Goal: Task Accomplishment & Management: Manage account settings

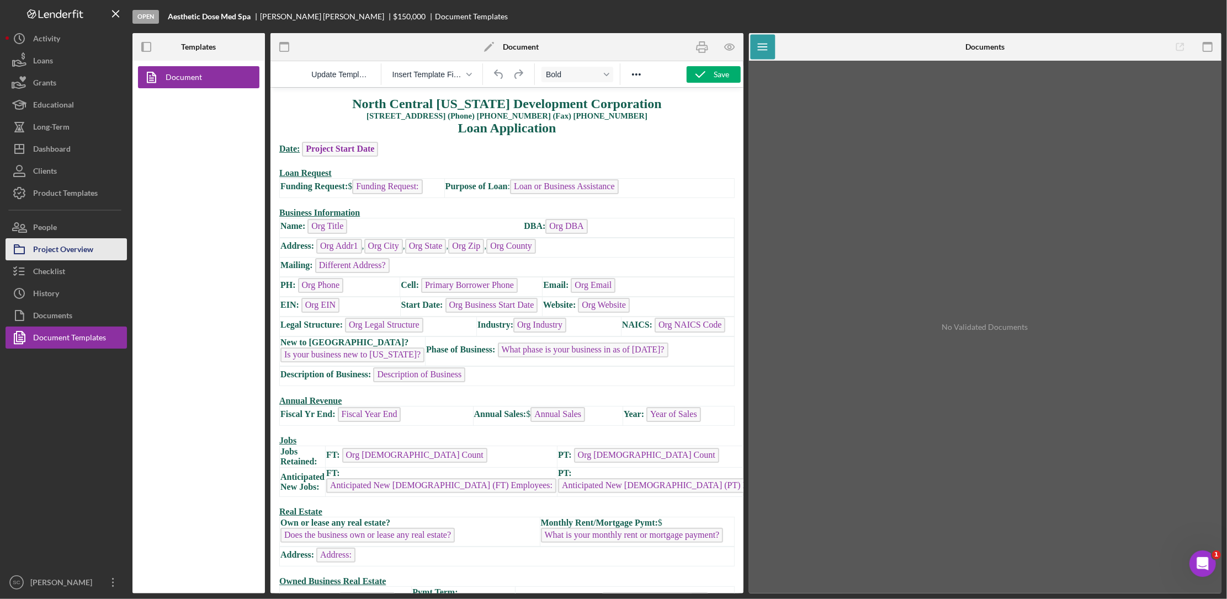
click at [59, 255] on div "Project Overview" at bounding box center [63, 250] width 60 height 25
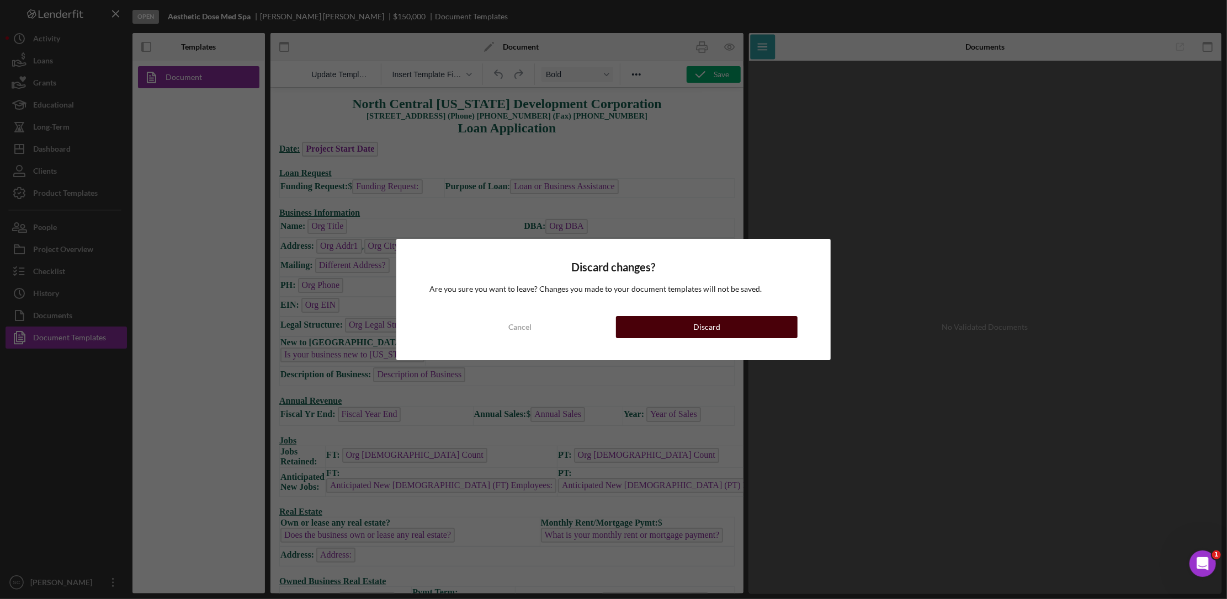
click at [628, 326] on button "Discard" at bounding box center [706, 327] width 181 height 22
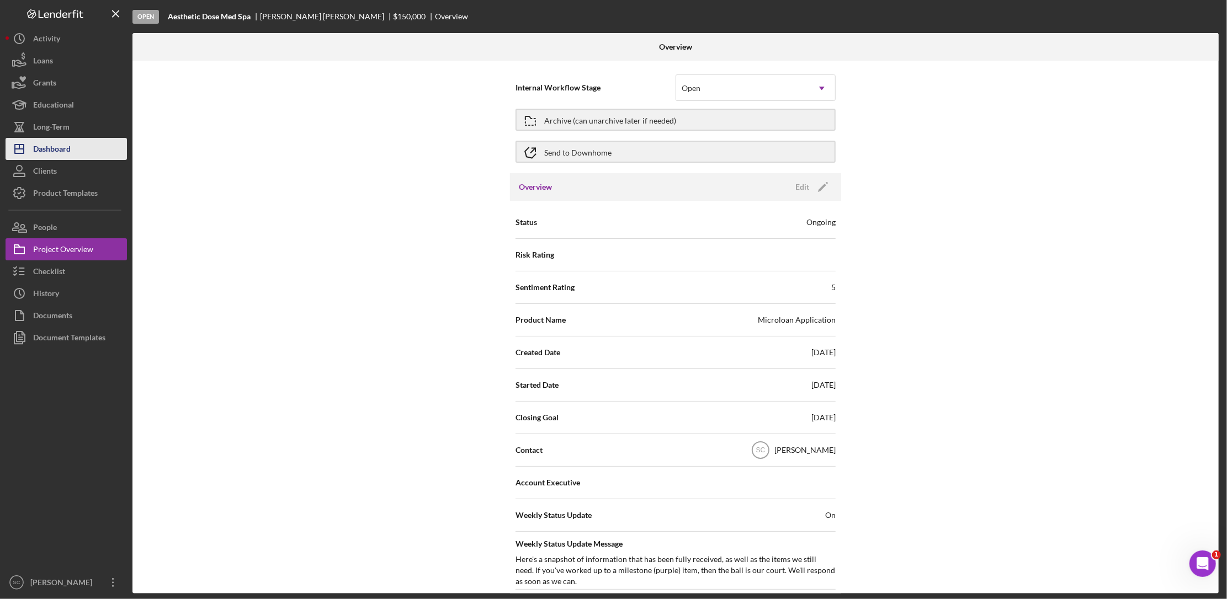
click at [86, 153] on button "Icon/Dashboard Dashboard" at bounding box center [66, 149] width 121 height 22
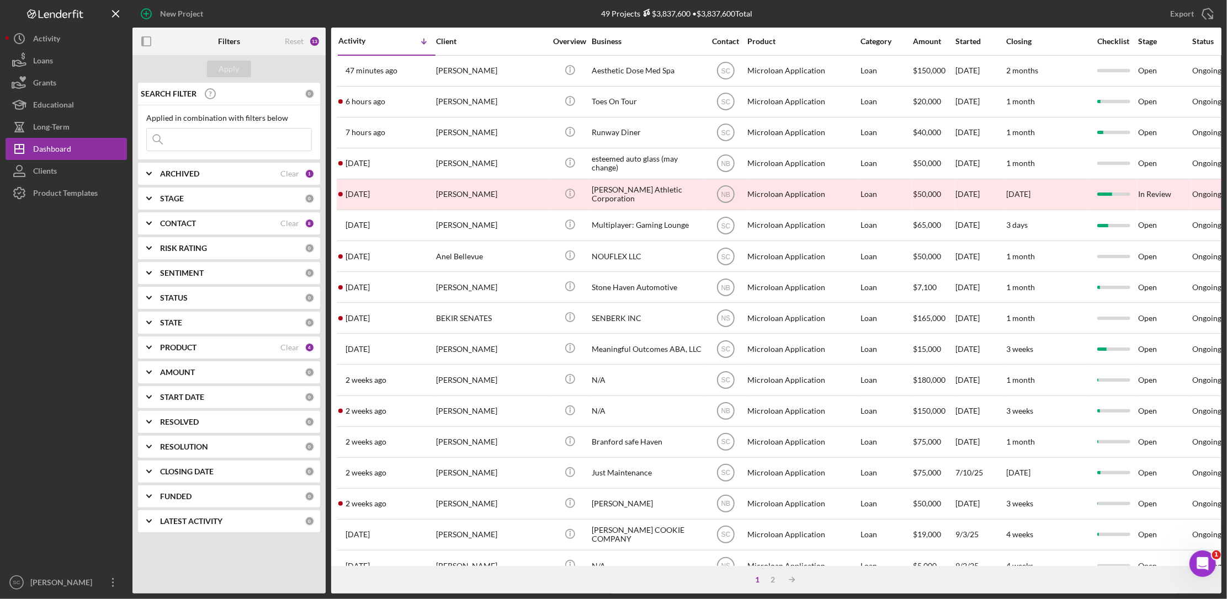
click at [209, 141] on input at bounding box center [229, 140] width 164 height 22
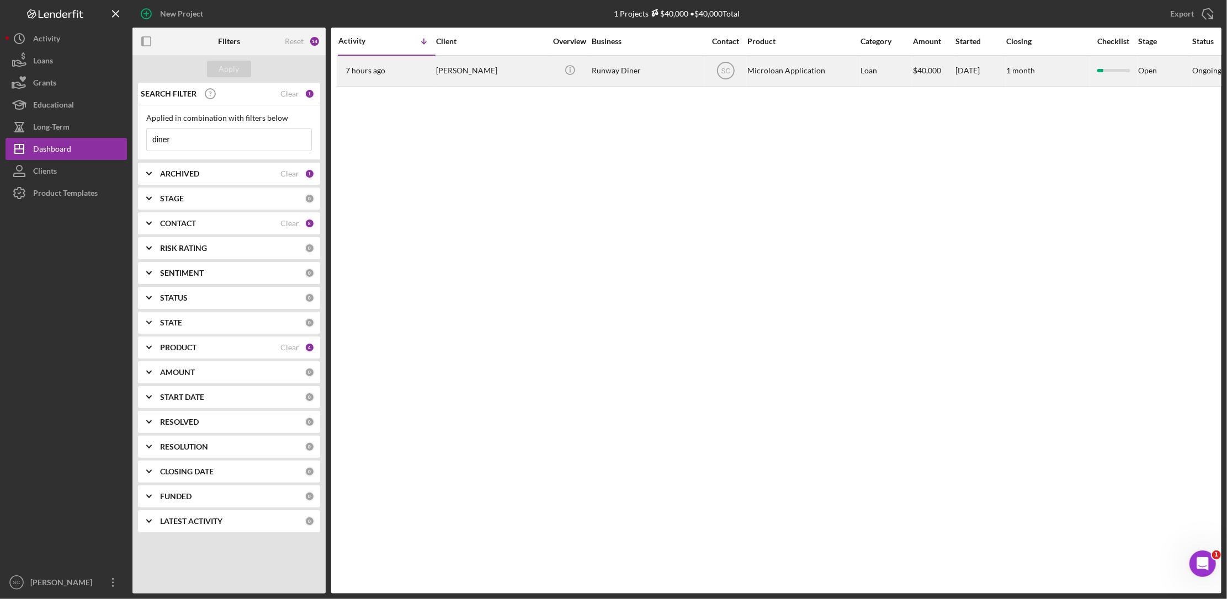
type input "diner"
click at [502, 65] on div "[PERSON_NAME]" at bounding box center [491, 70] width 110 height 29
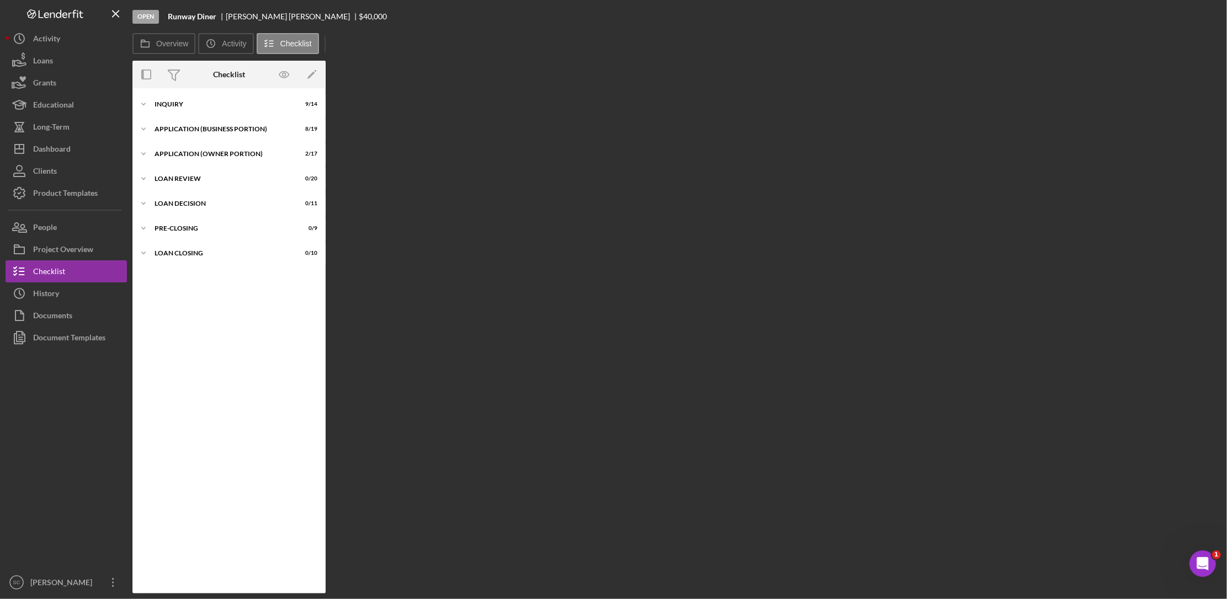
scroll to position [10, 0]
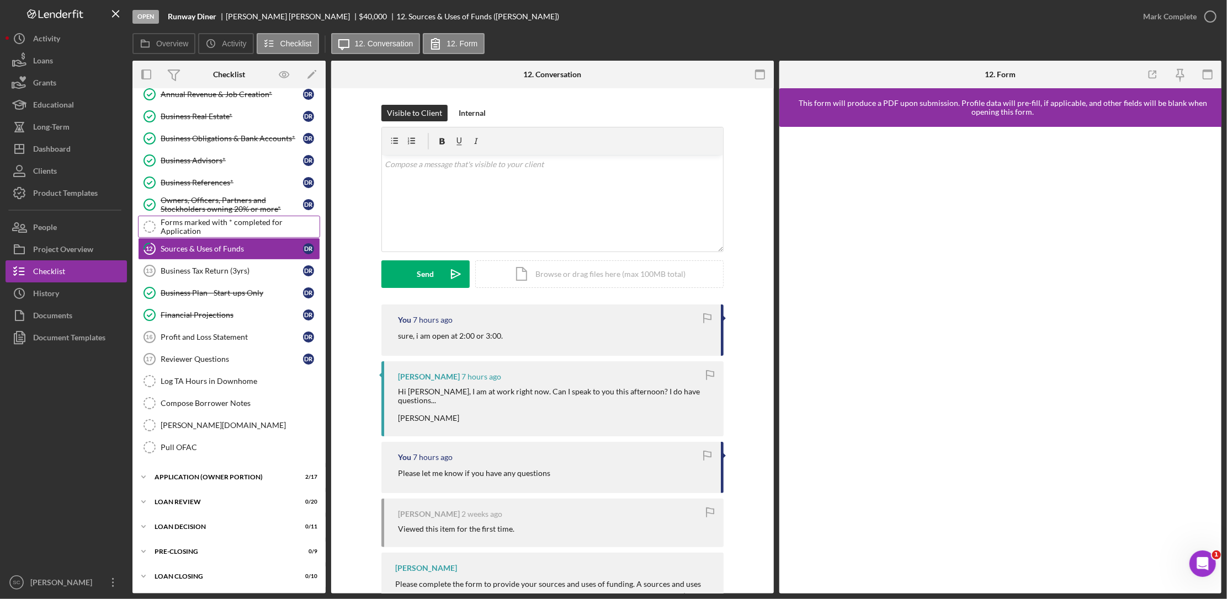
click at [205, 308] on link "Financial Projections Financial Projections D R" at bounding box center [229, 315] width 182 height 22
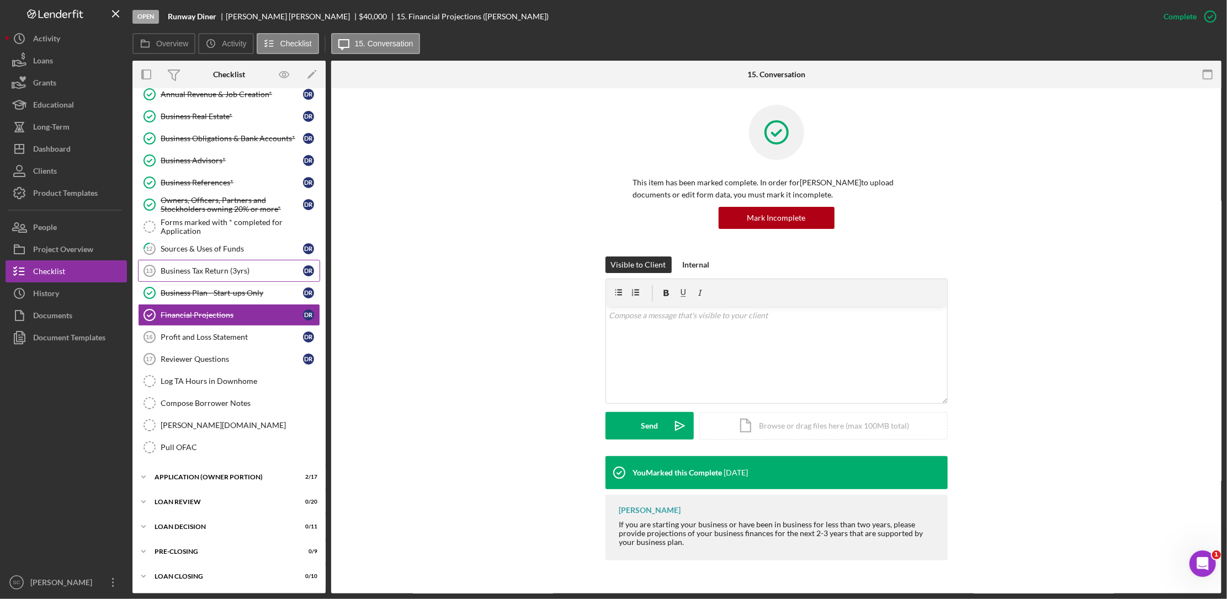
click at [217, 276] on link "Business Tax Return (3yrs) 13 Business Tax Return (3yrs) D R" at bounding box center [229, 271] width 182 height 22
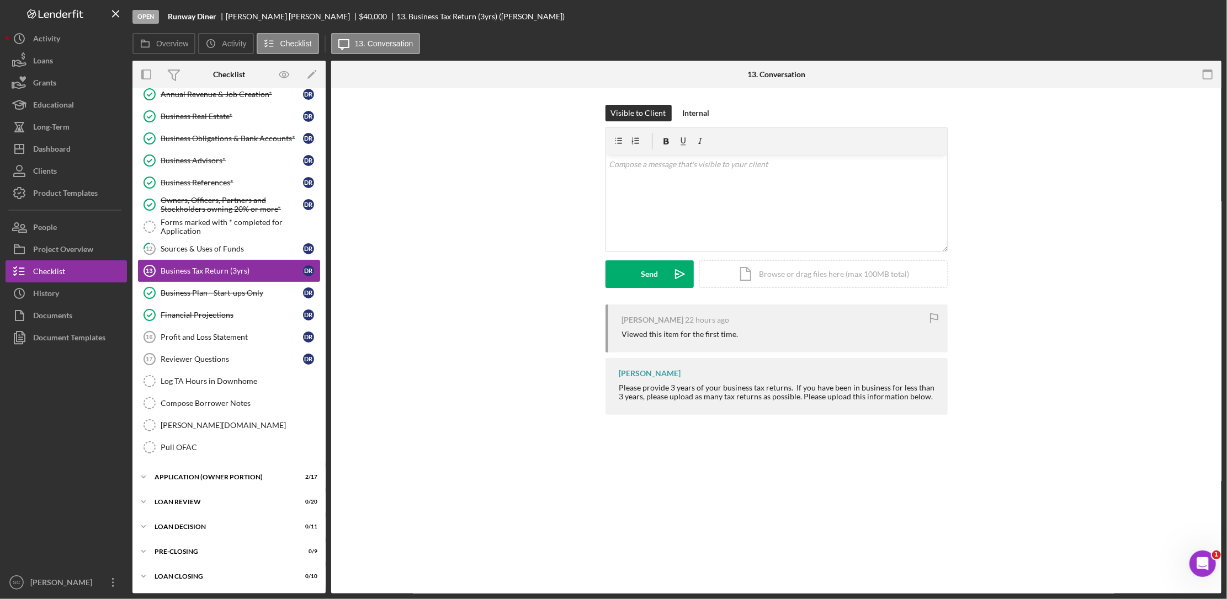
scroll to position [104, 0]
click at [207, 253] on link "12 Sources & Uses of Funds D R" at bounding box center [229, 249] width 182 height 22
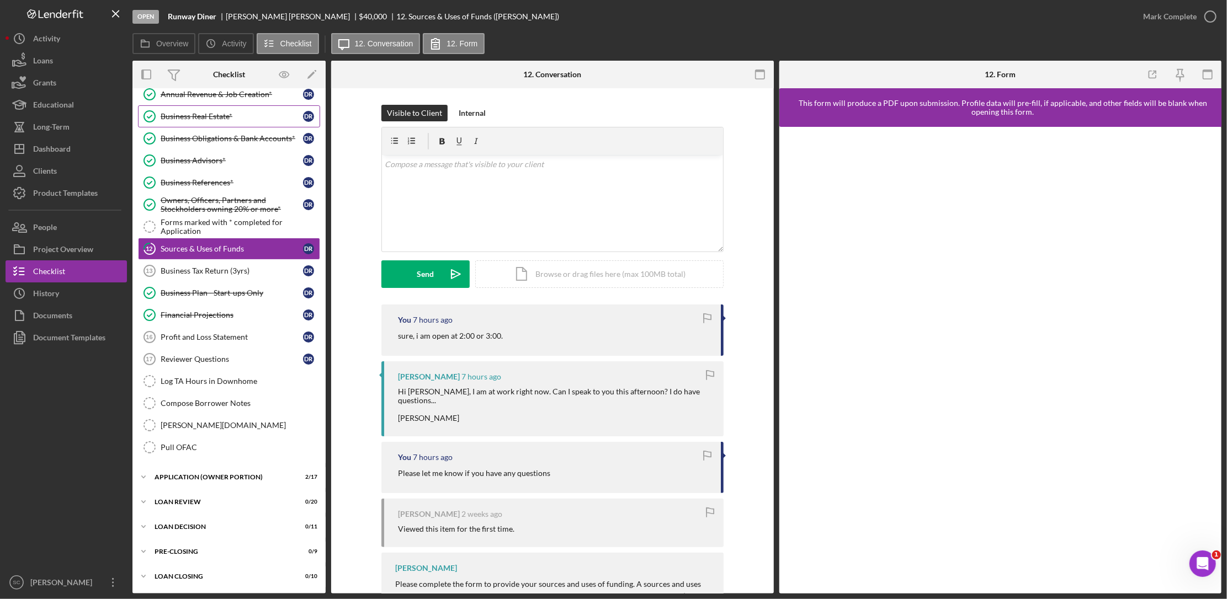
scroll to position [104, 0]
click at [196, 476] on div "APPLICATION (OWNER PORTION)" at bounding box center [232, 477] width 157 height 7
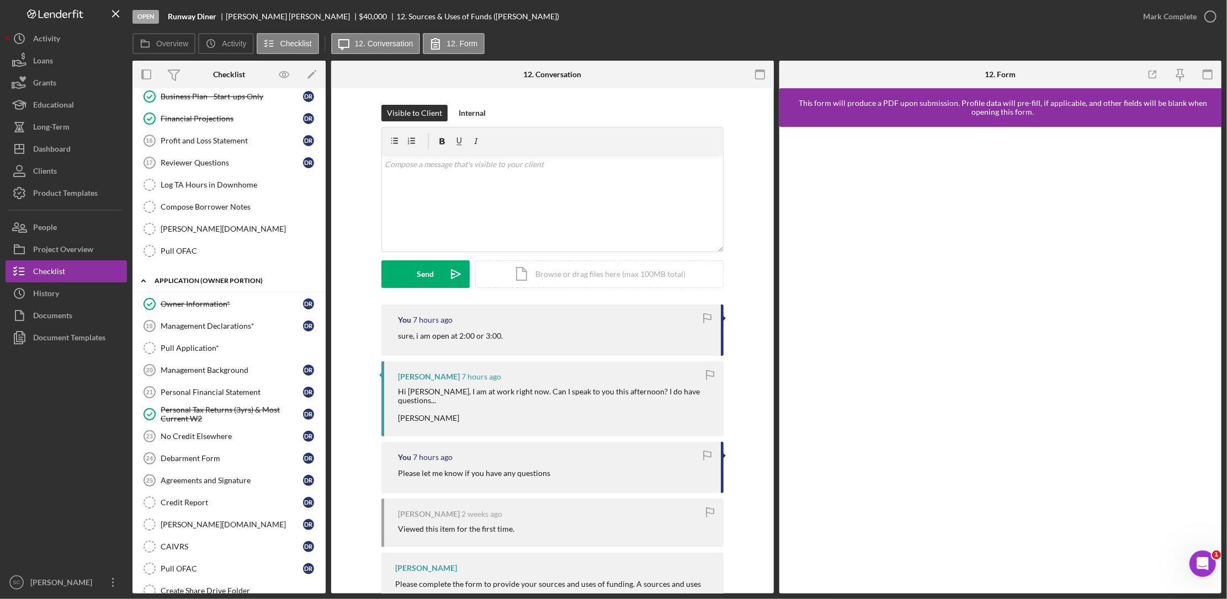
scroll to position [311, 0]
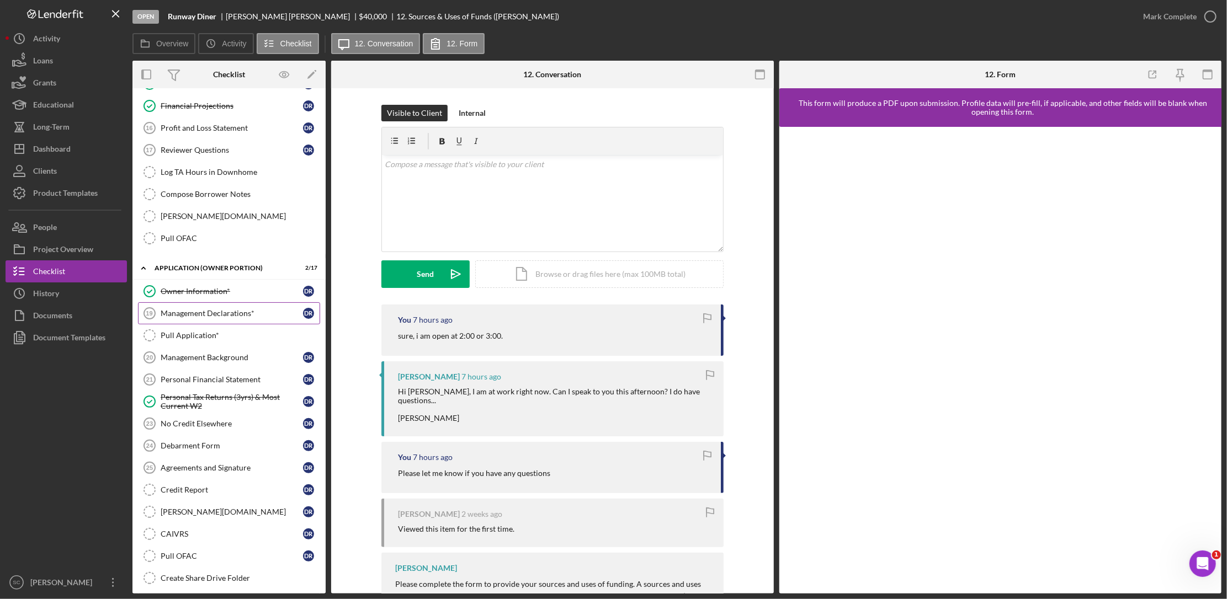
click at [209, 321] on link "Management Declarations* 19 Management Declarations* D R" at bounding box center [229, 313] width 182 height 22
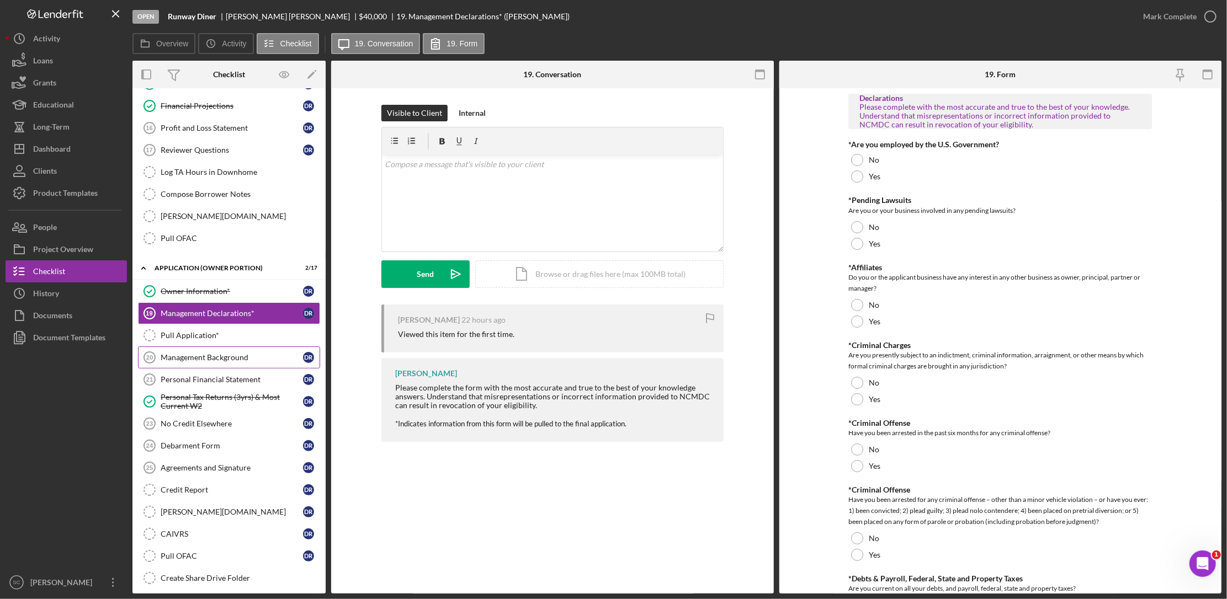
click at [196, 359] on div "Management Background" at bounding box center [232, 357] width 142 height 9
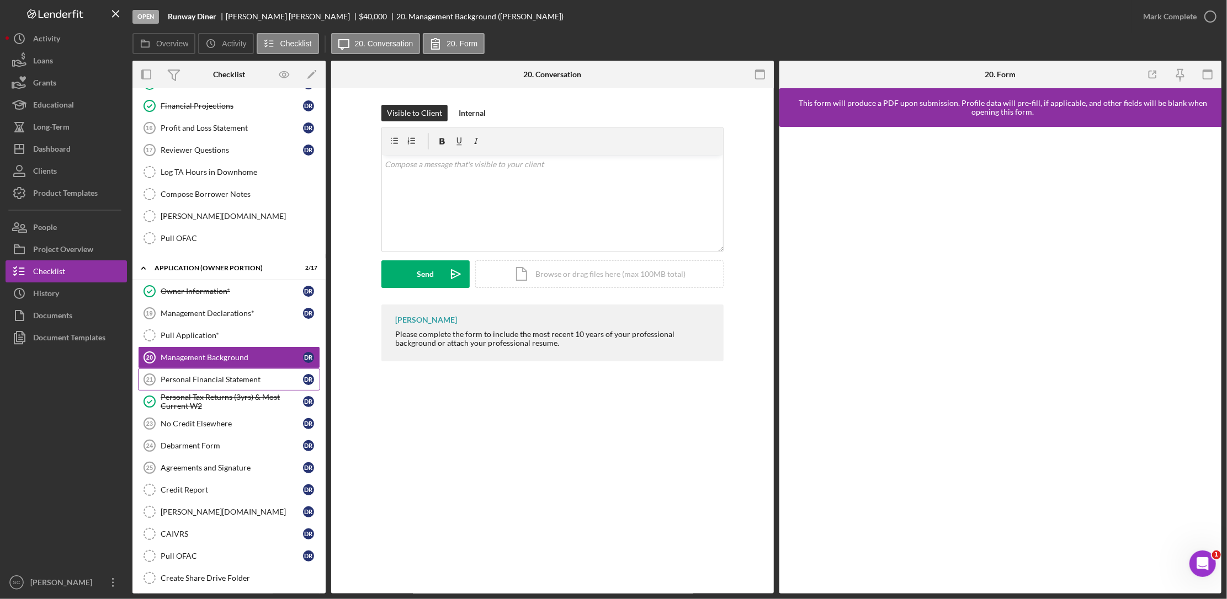
click at [191, 384] on div "Personal Financial Statement" at bounding box center [232, 379] width 142 height 9
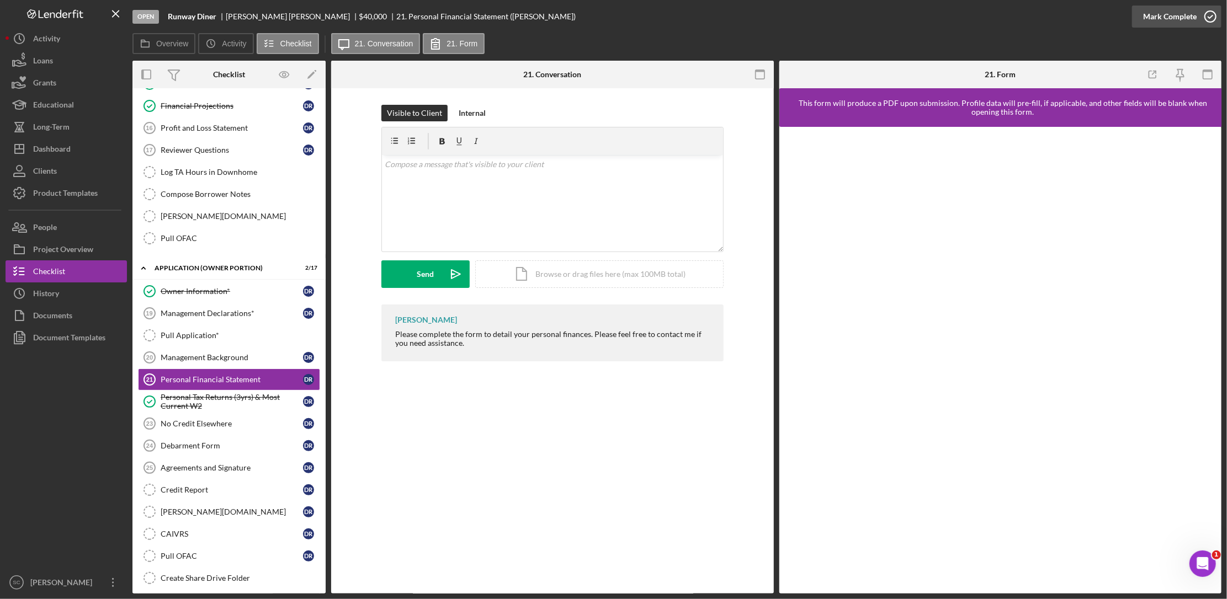
click at [1182, 19] on div "Mark Complete" at bounding box center [1170, 17] width 54 height 22
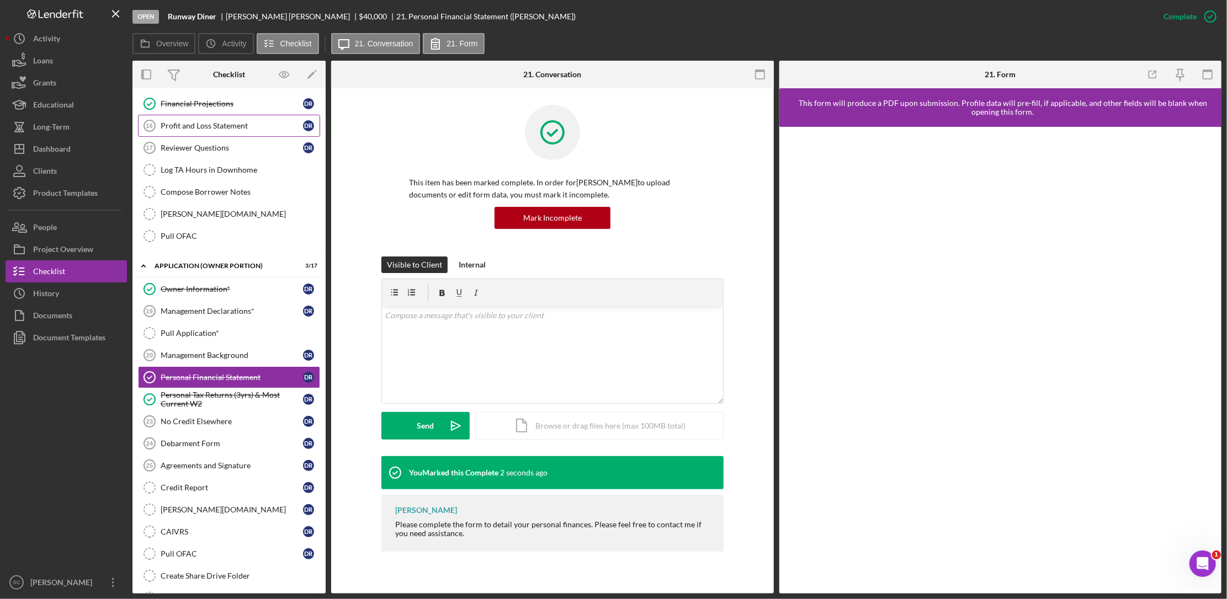
scroll to position [345, 0]
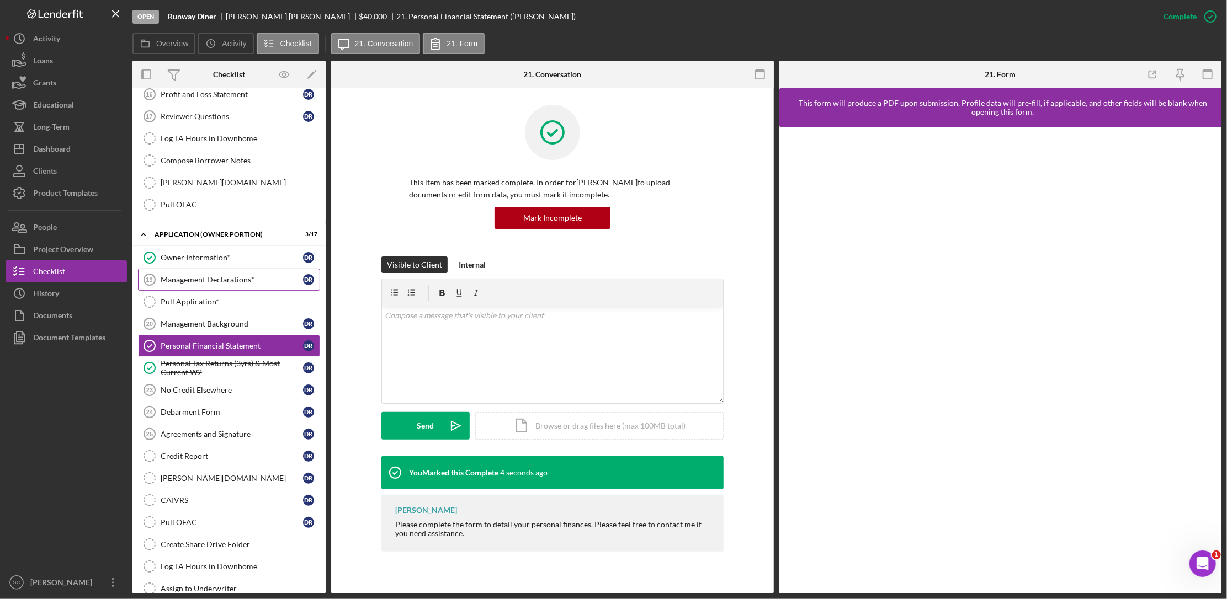
click at [195, 291] on link "Management Declarations* 19 Management Declarations* D R" at bounding box center [229, 280] width 182 height 22
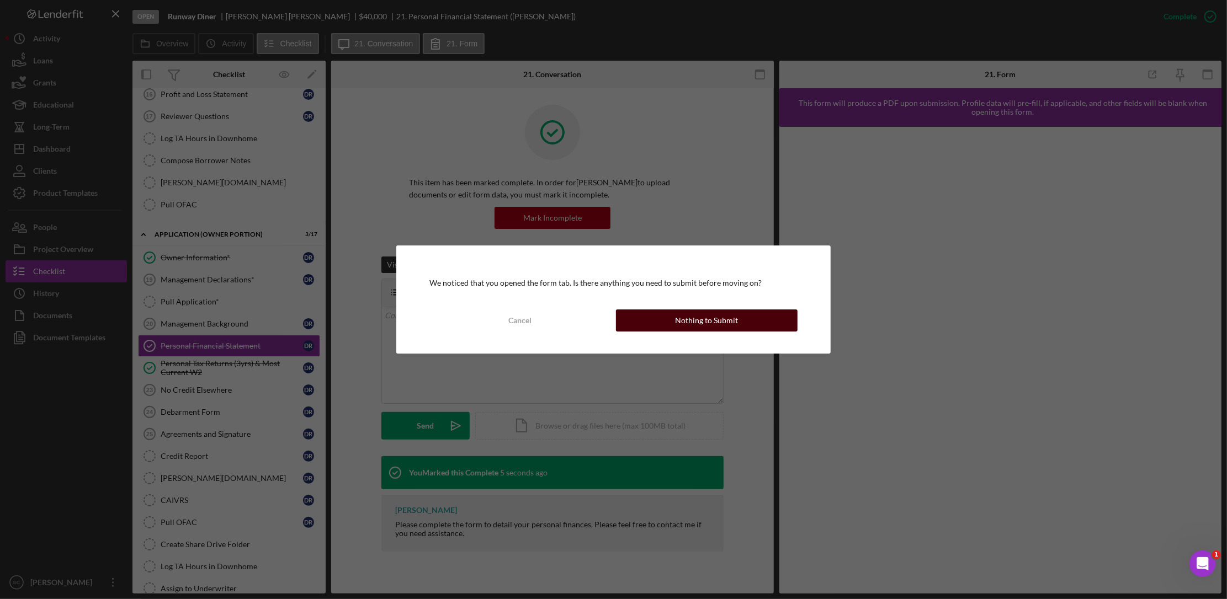
click at [727, 324] on div "Nothing to Submit" at bounding box center [706, 321] width 63 height 22
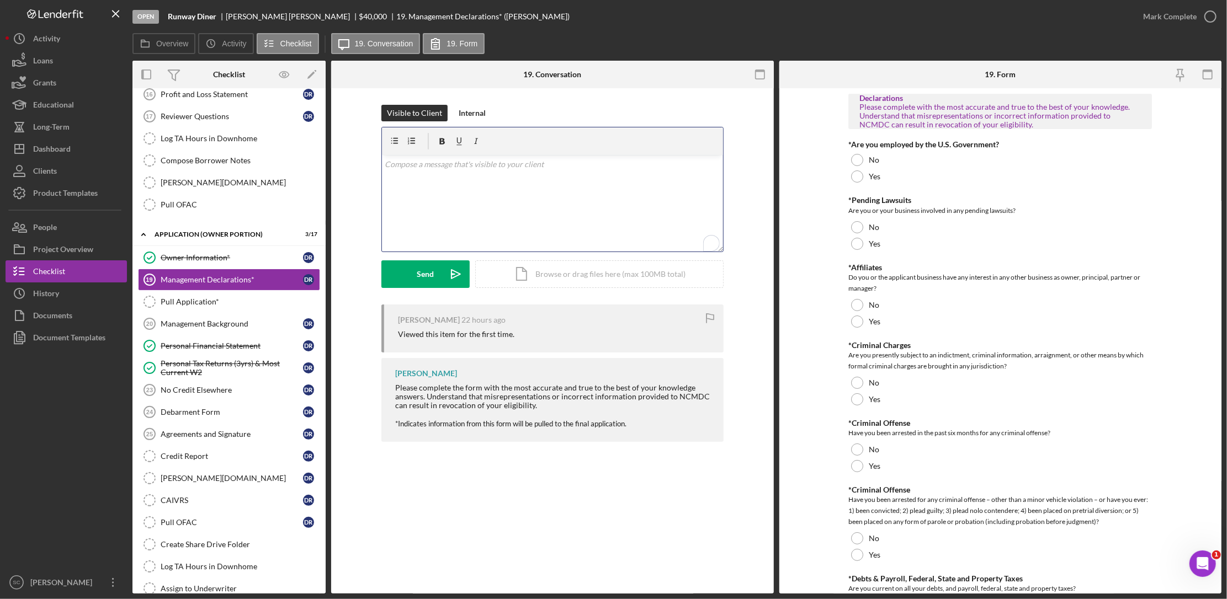
click at [435, 171] on div "v Color teal Color pink Remove color Add row above Add row below Add column bef…" at bounding box center [552, 203] width 341 height 97
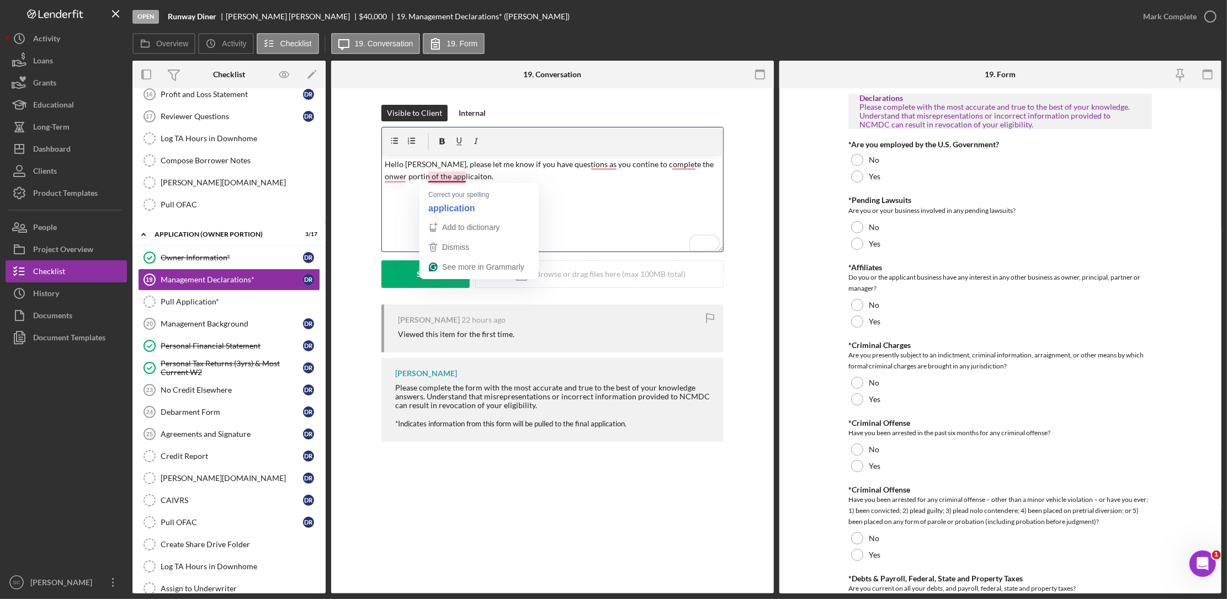
click at [442, 177] on p "Hello [PERSON_NAME], please let me know if you have questions as you contine to…" at bounding box center [552, 170] width 335 height 25
click at [601, 167] on p "Hello [PERSON_NAME], please let me know if you have questions as you contine to…" at bounding box center [552, 170] width 335 height 25
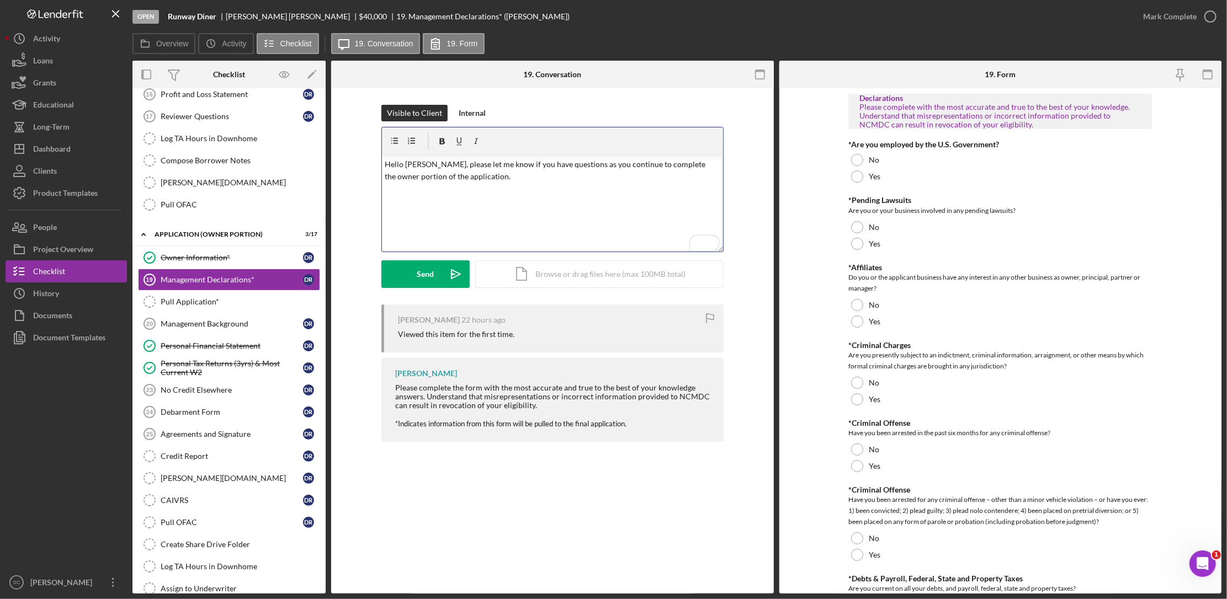
click at [538, 177] on p "Hello [PERSON_NAME], please let me know if you have questions as you continue t…" at bounding box center [552, 170] width 335 height 25
click at [415, 278] on button "Send Icon/icon-invite-send" at bounding box center [425, 274] width 88 height 28
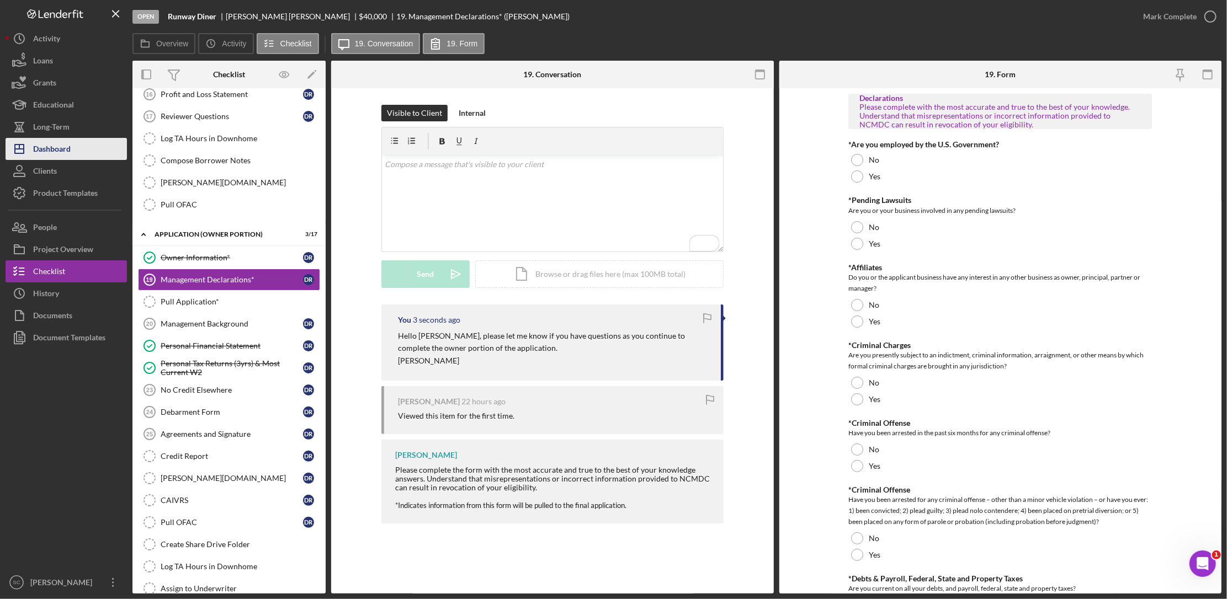
click at [63, 145] on div "Dashboard" at bounding box center [52, 150] width 38 height 25
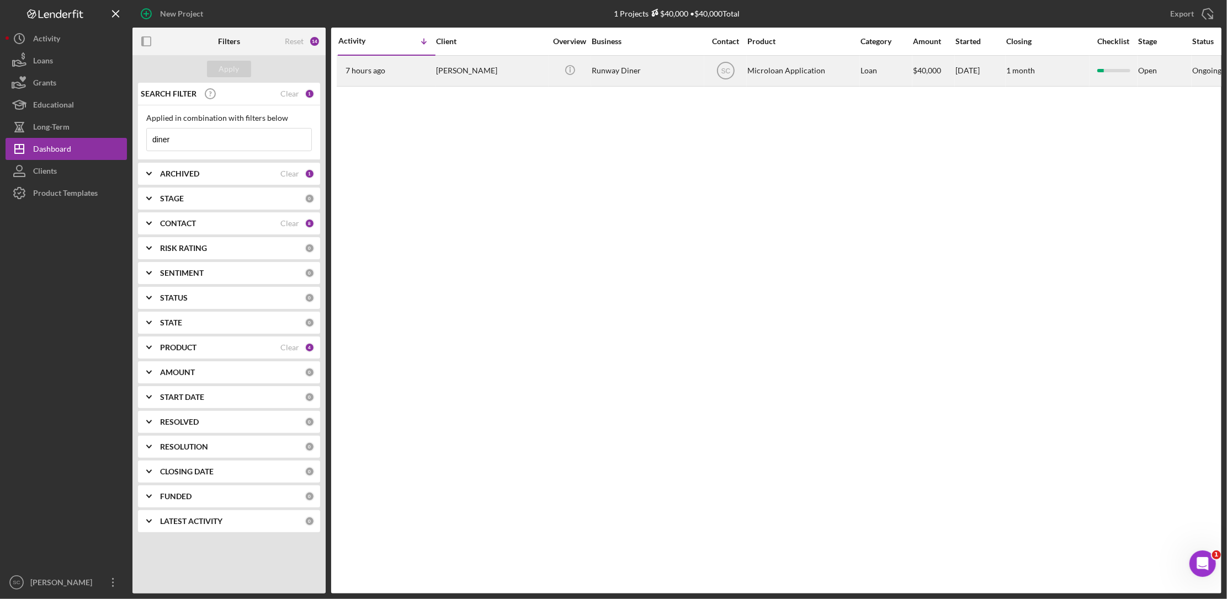
click at [462, 69] on div "[PERSON_NAME]" at bounding box center [491, 70] width 110 height 29
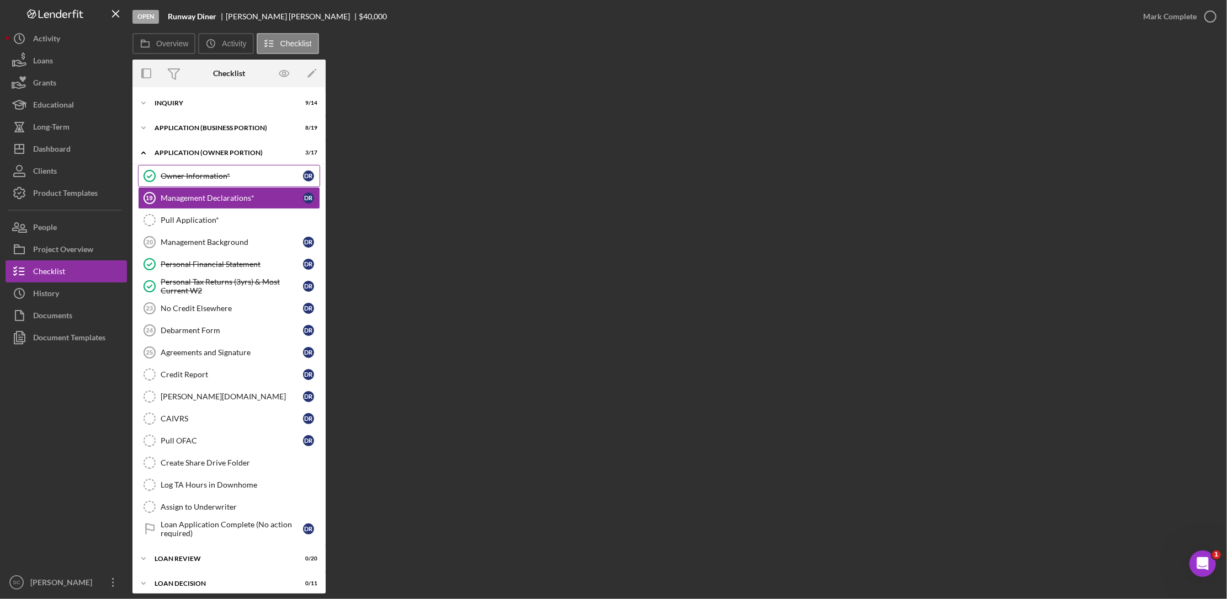
click at [216, 177] on div "Owner Information*" at bounding box center [232, 176] width 142 height 9
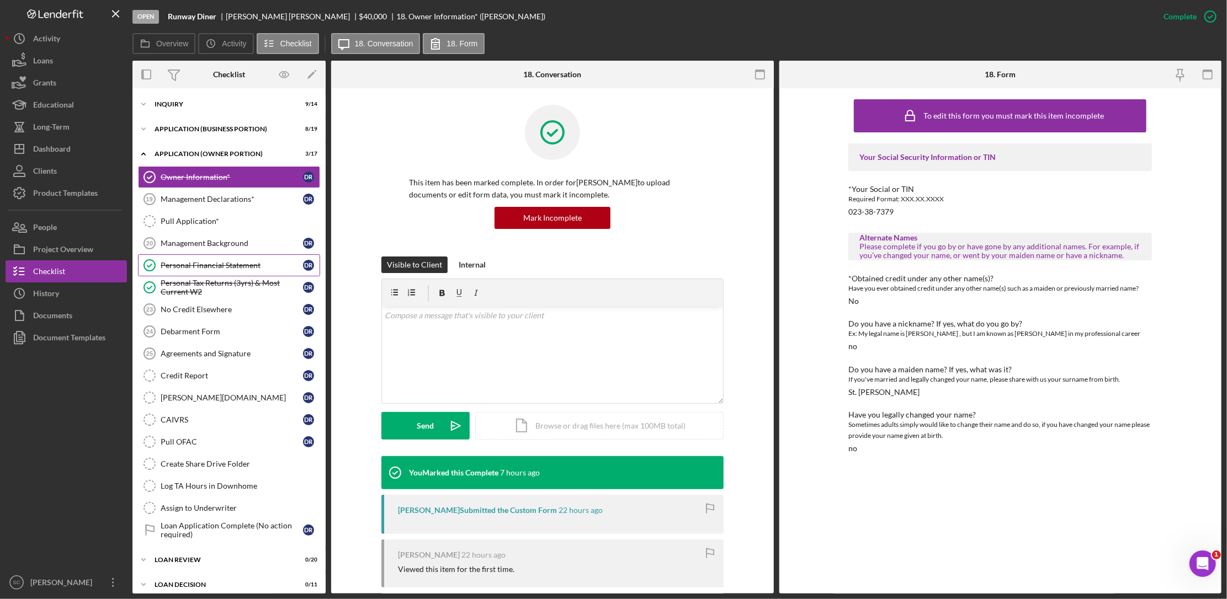
click at [206, 264] on div "Personal Financial Statement" at bounding box center [232, 265] width 142 height 9
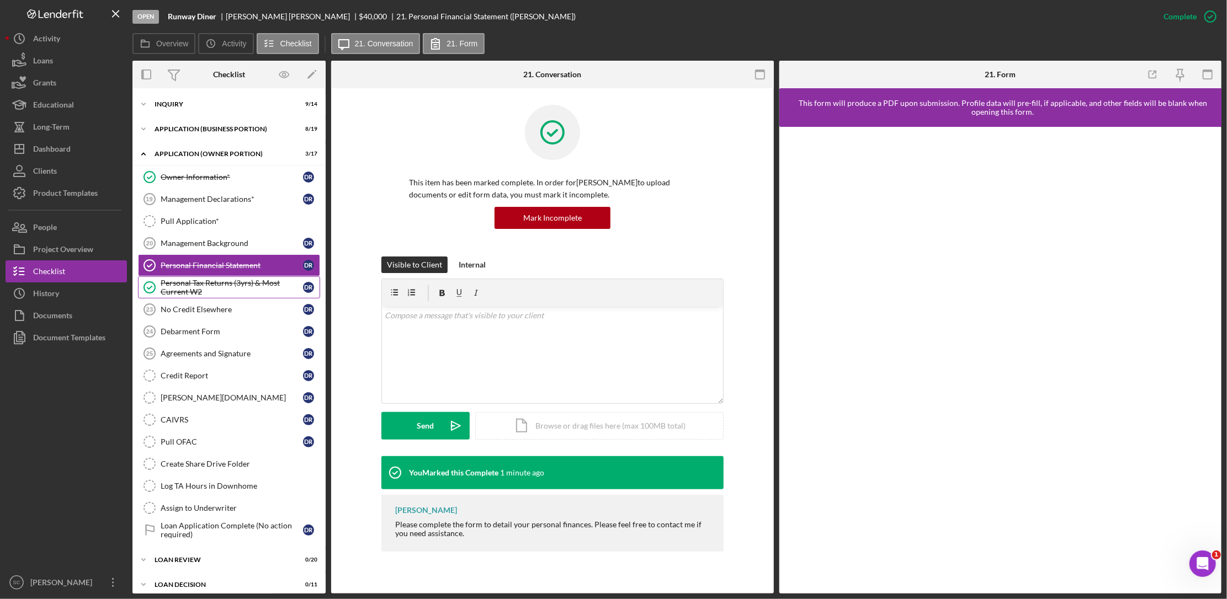
click at [199, 284] on div "Personal Tax Returns (3yrs) & Most Current W2" at bounding box center [232, 288] width 142 height 18
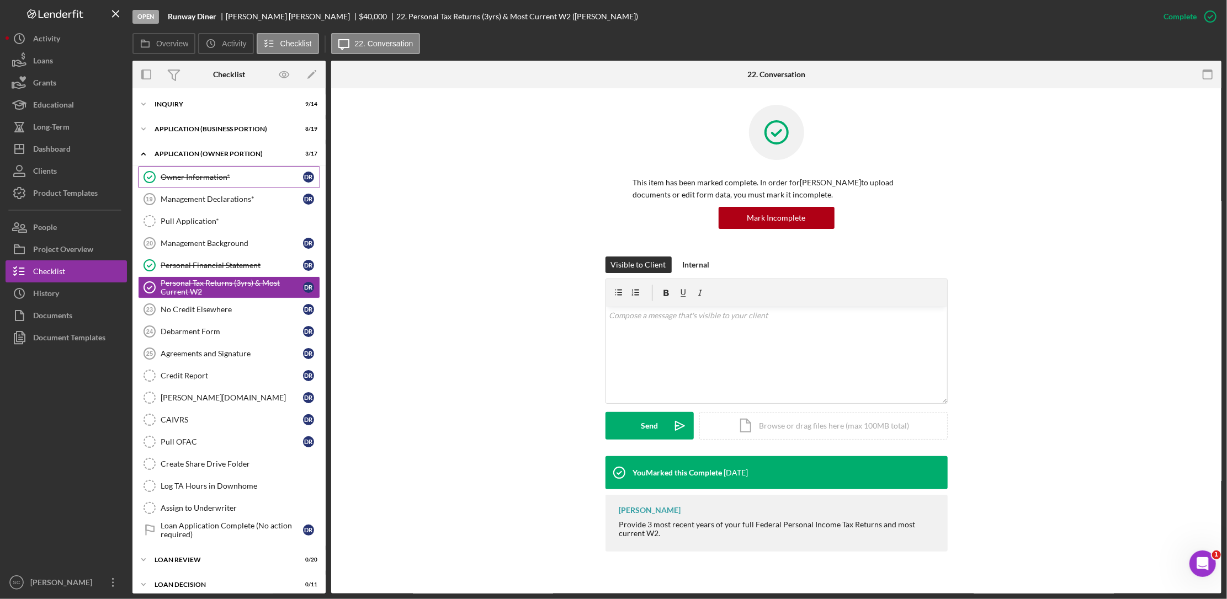
click at [218, 183] on link "Owner Information* Owner Information* D R" at bounding box center [229, 177] width 182 height 22
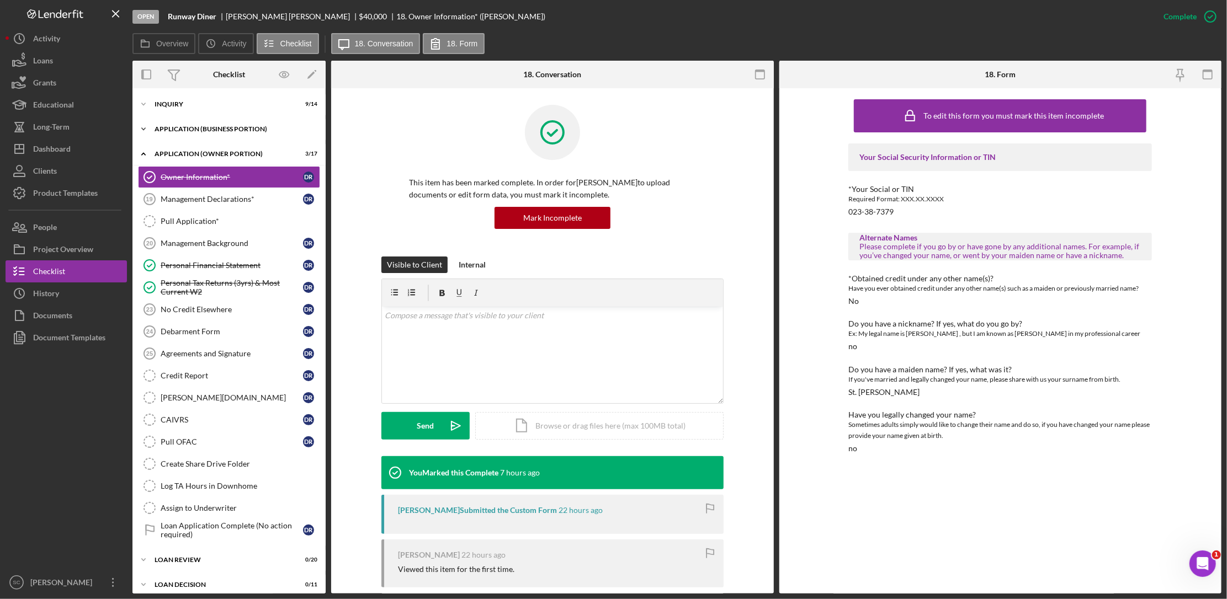
click at [202, 128] on div "APPLICATION (BUSINESS PORTION)" at bounding box center [232, 129] width 157 height 7
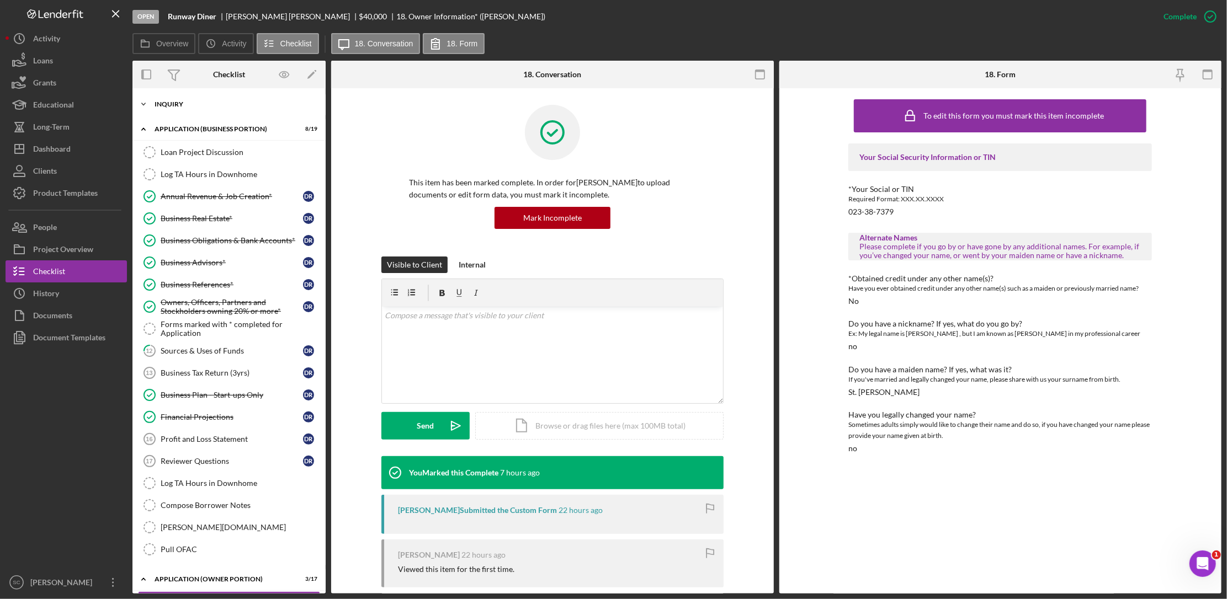
click at [171, 102] on div "INQUIRY" at bounding box center [232, 104] width 157 height 7
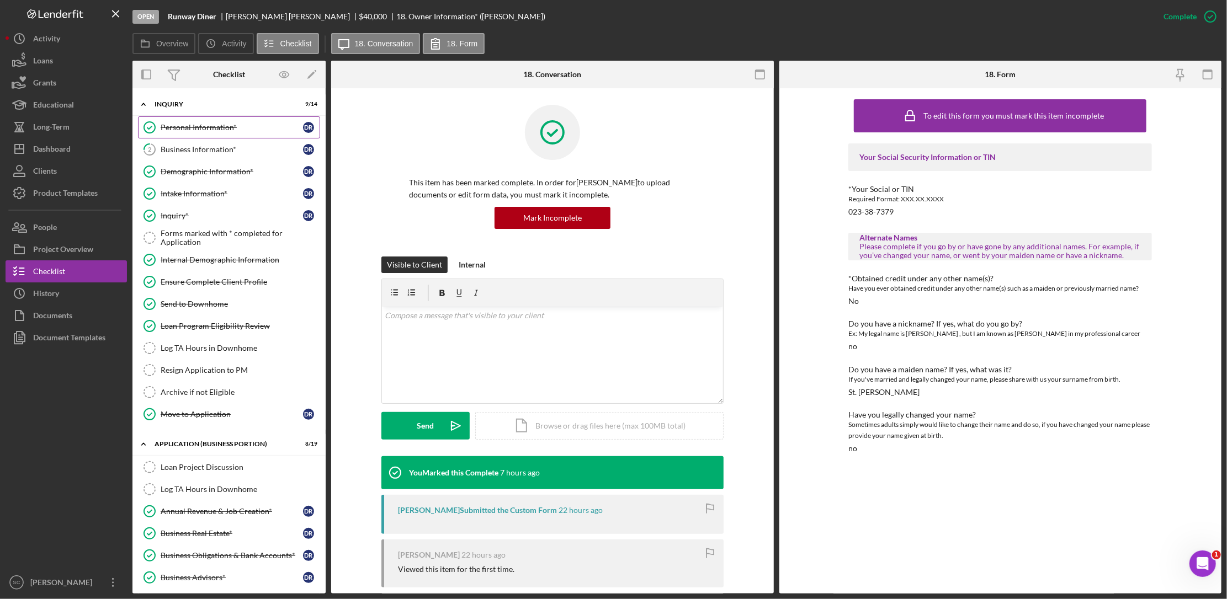
click at [195, 126] on div "Personal Information*" at bounding box center [232, 127] width 142 height 9
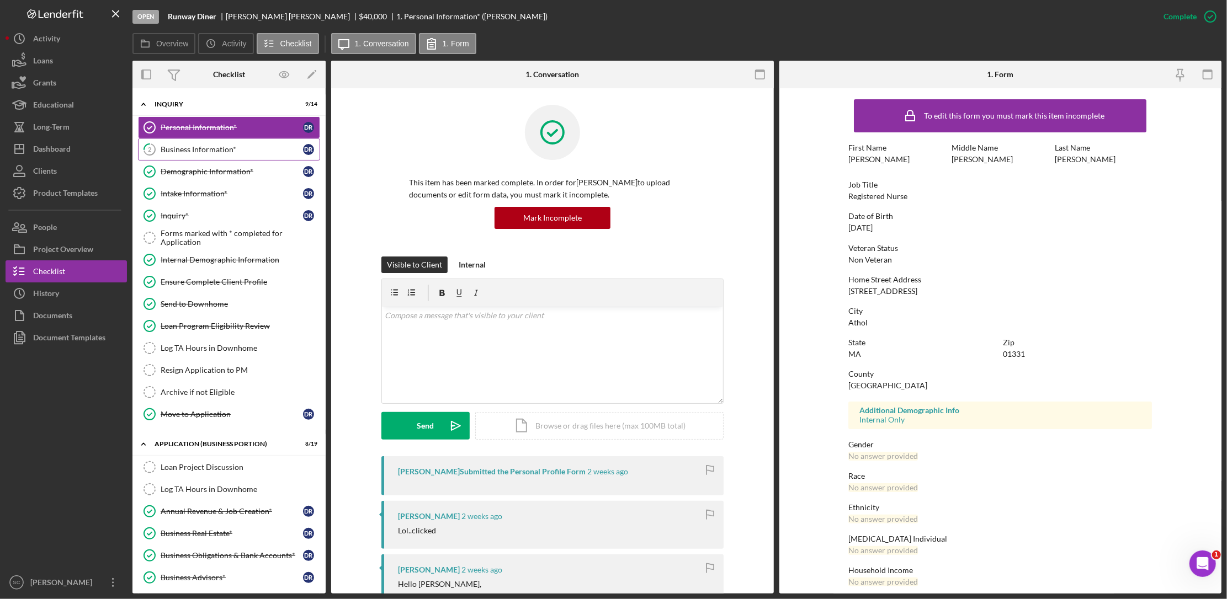
click at [190, 152] on div "Business Information*" at bounding box center [232, 149] width 142 height 9
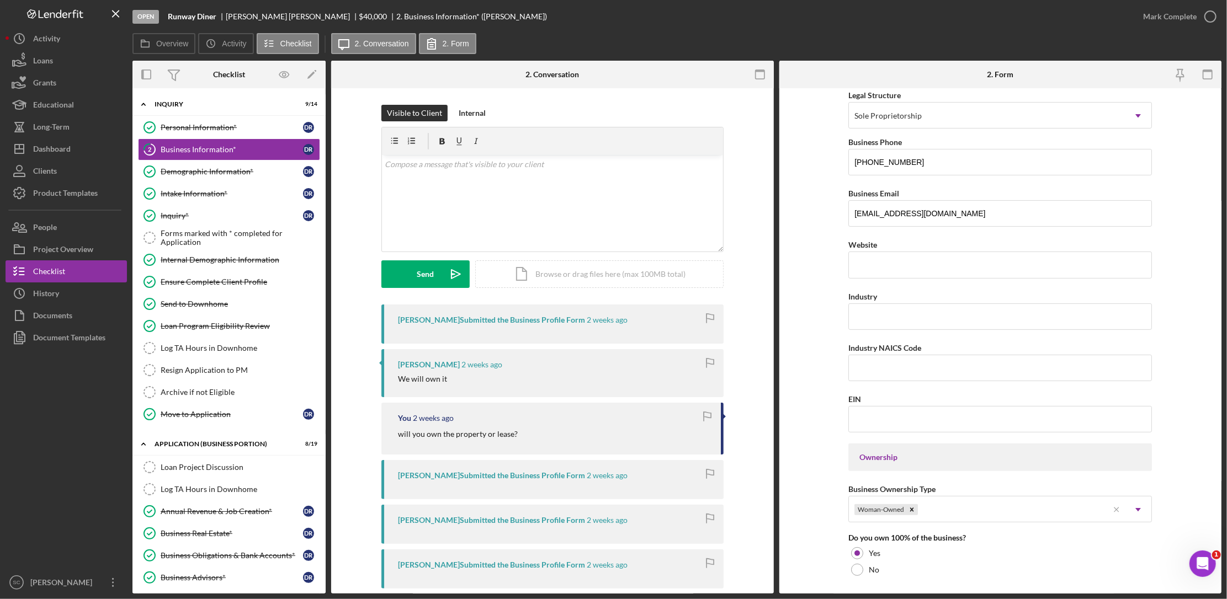
scroll to position [138, 0]
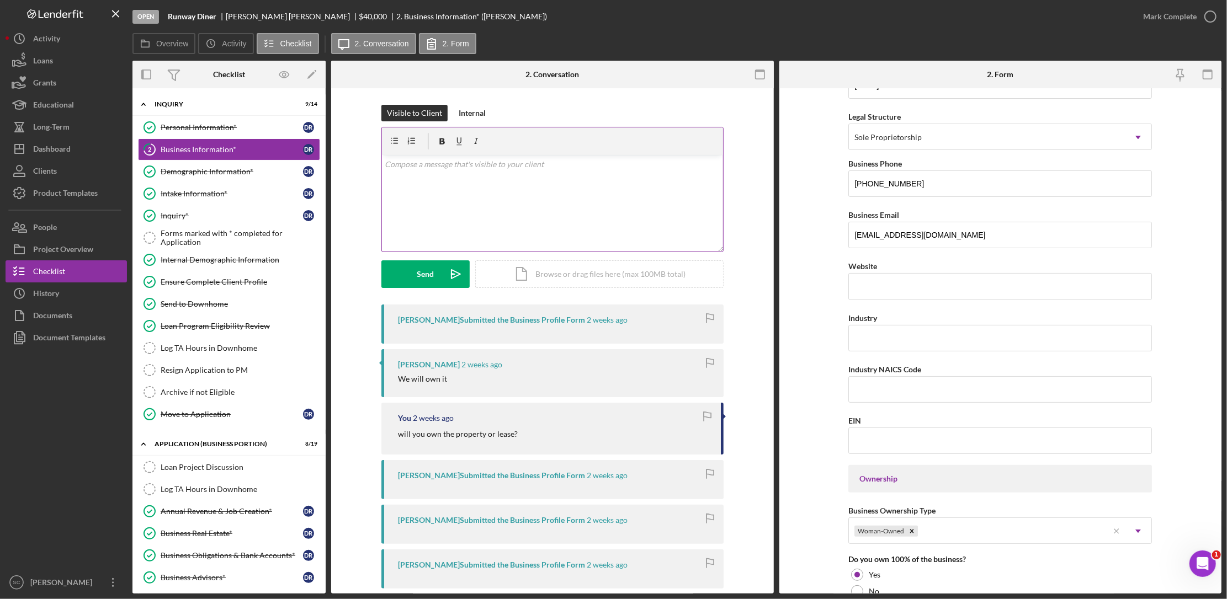
click at [411, 173] on div "v Color teal Color pink Remove color Add row above Add row below Add column bef…" at bounding box center [552, 203] width 341 height 97
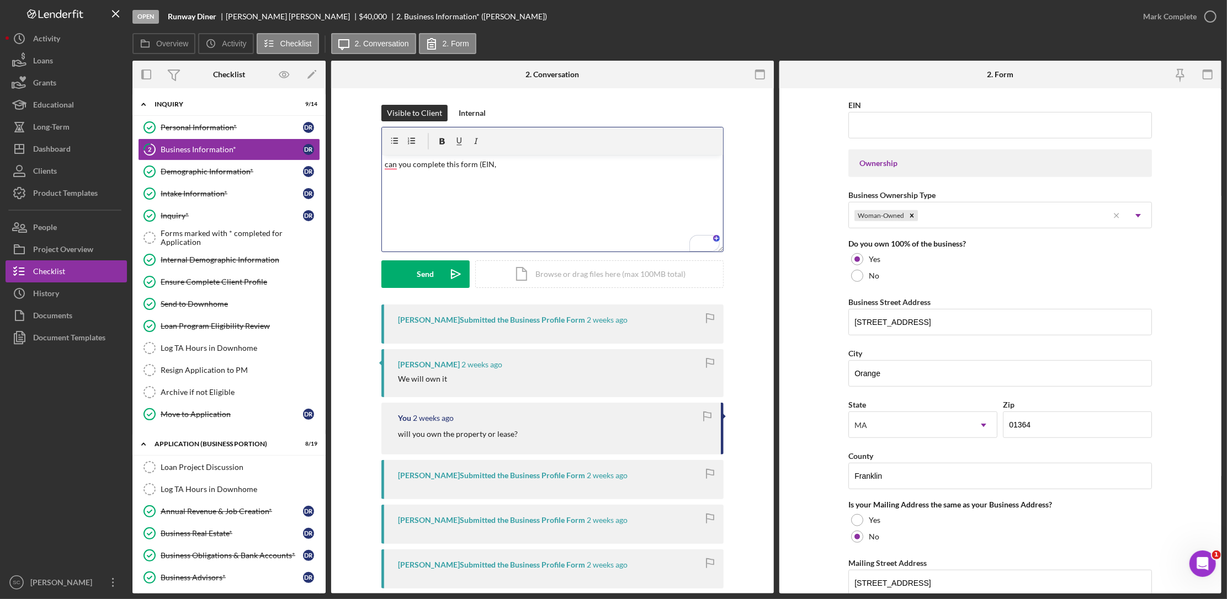
scroll to position [207, 0]
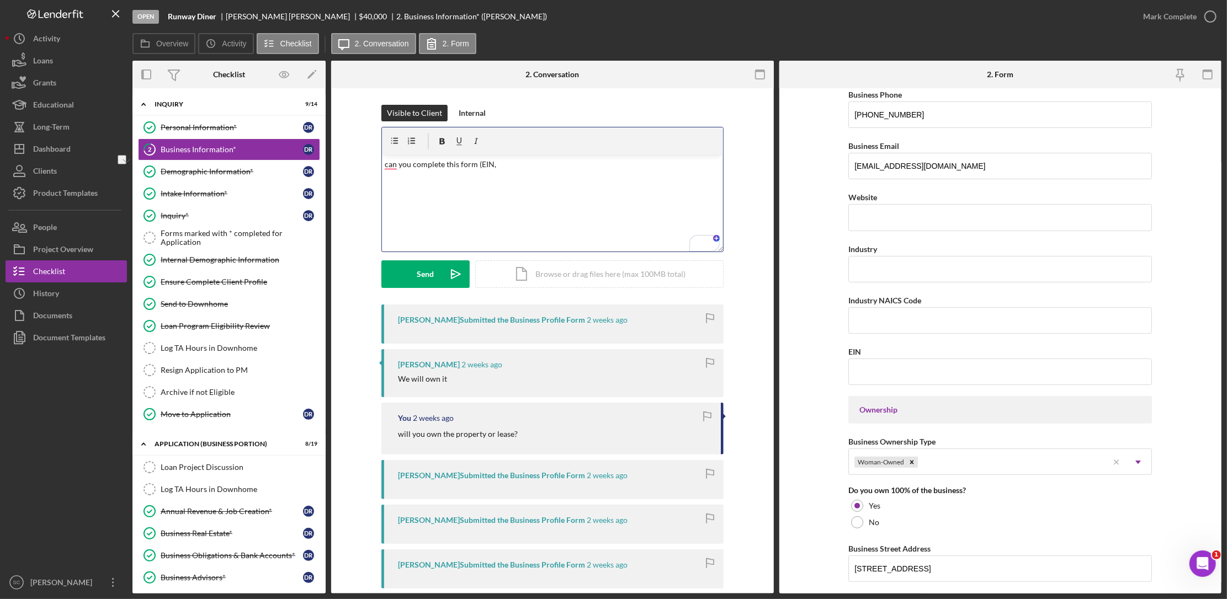
drag, startPoint x: 414, startPoint y: 168, endPoint x: 515, endPoint y: 162, distance: 101.7
click at [515, 162] on p "can you complete this form (EIN," at bounding box center [552, 164] width 335 height 12
click at [417, 271] on div "Send" at bounding box center [425, 274] width 17 height 28
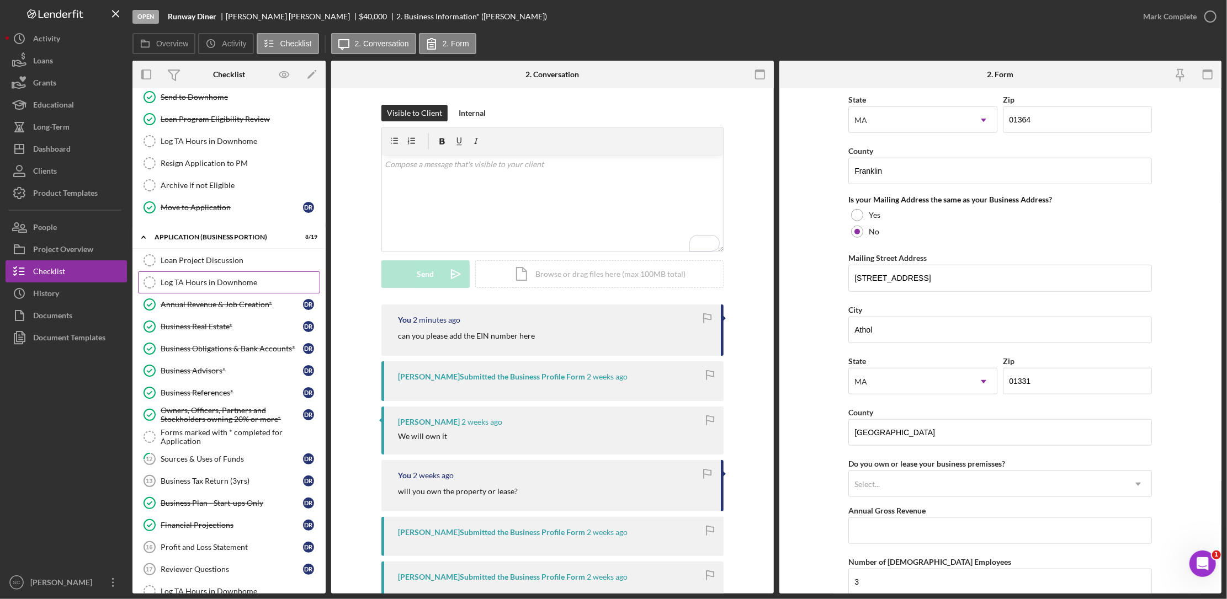
drag, startPoint x: 180, startPoint y: 281, endPoint x: 179, endPoint y: 290, distance: 9.0
click at [180, 281] on div "Log TA Hours in Downhome" at bounding box center [240, 282] width 159 height 9
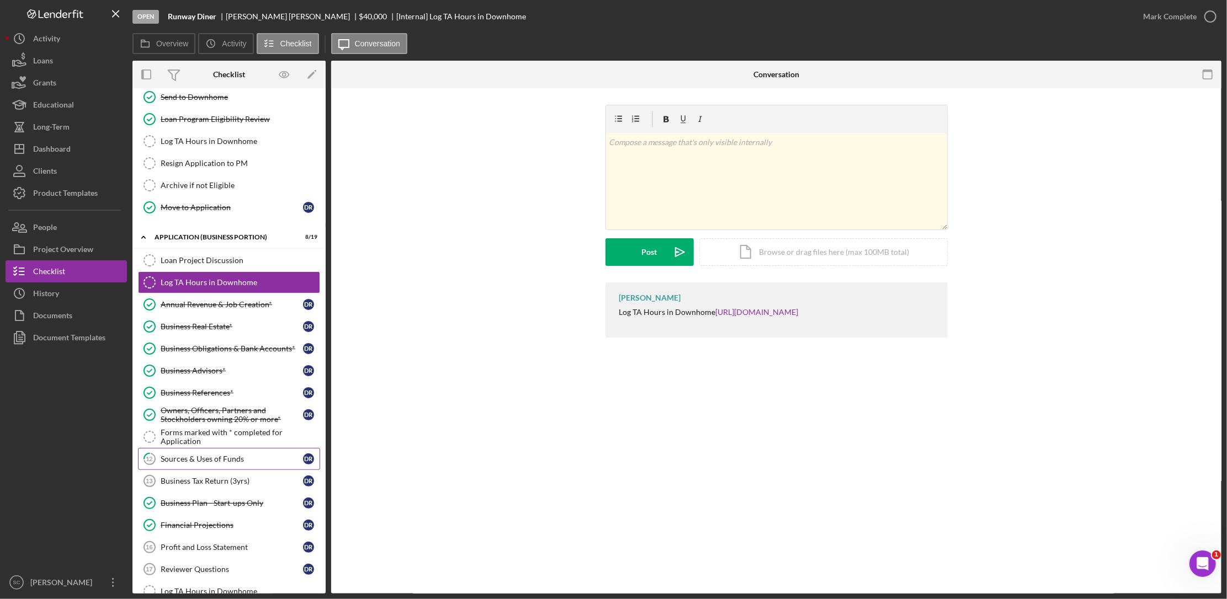
click at [196, 463] on div "Sources & Uses of Funds" at bounding box center [232, 459] width 142 height 9
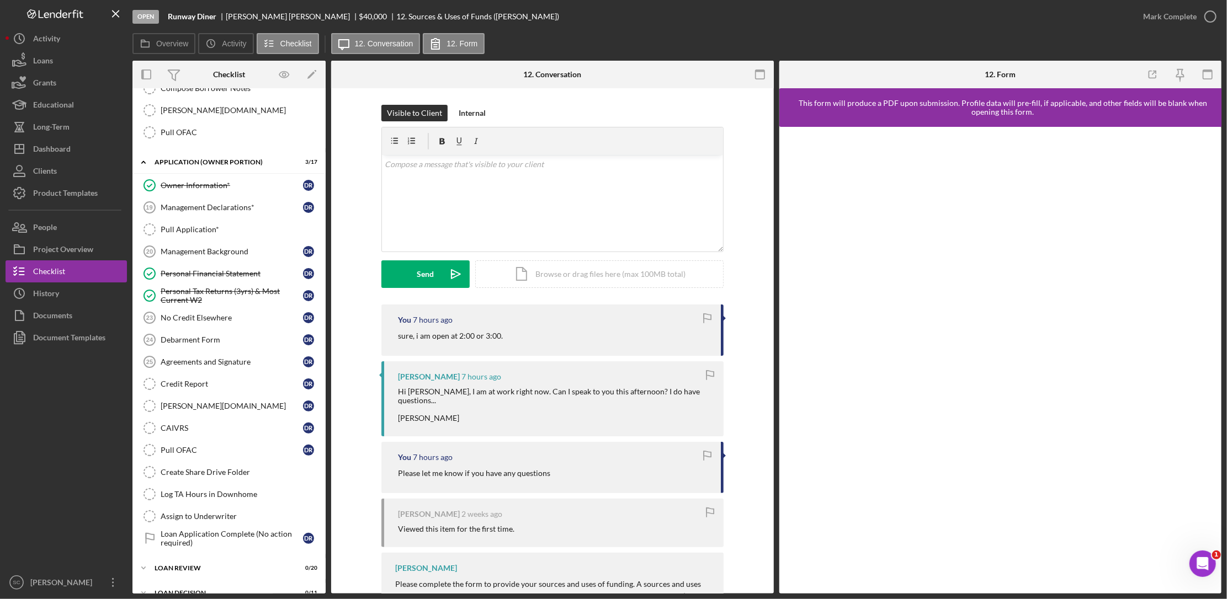
scroll to position [759, 0]
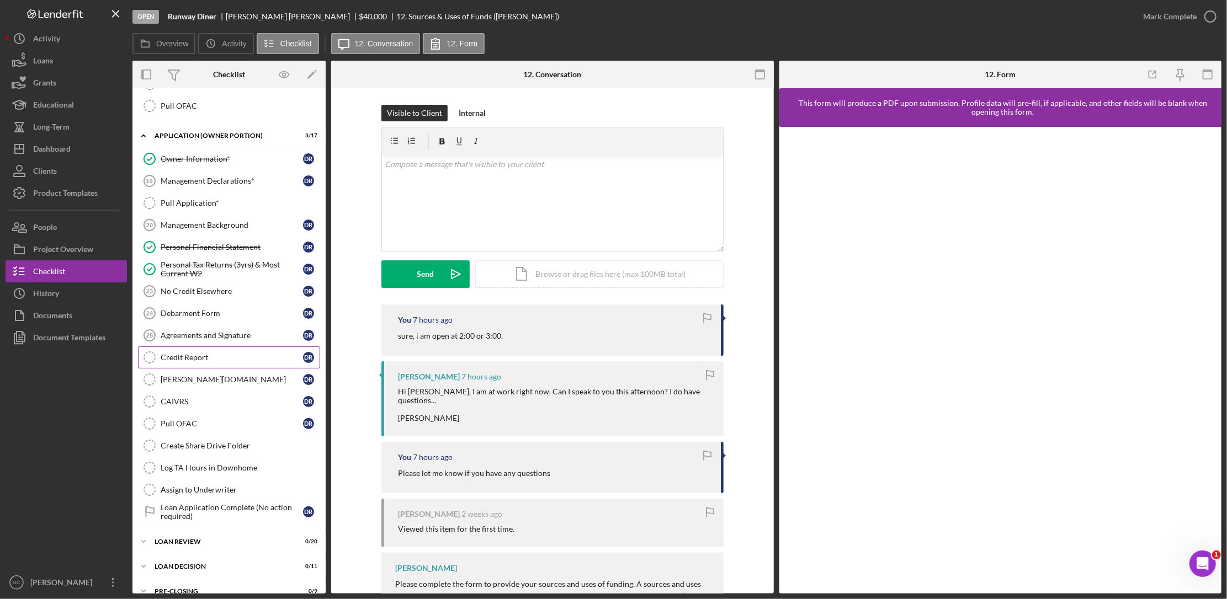
click at [192, 362] on div "Credit Report" at bounding box center [232, 357] width 142 height 9
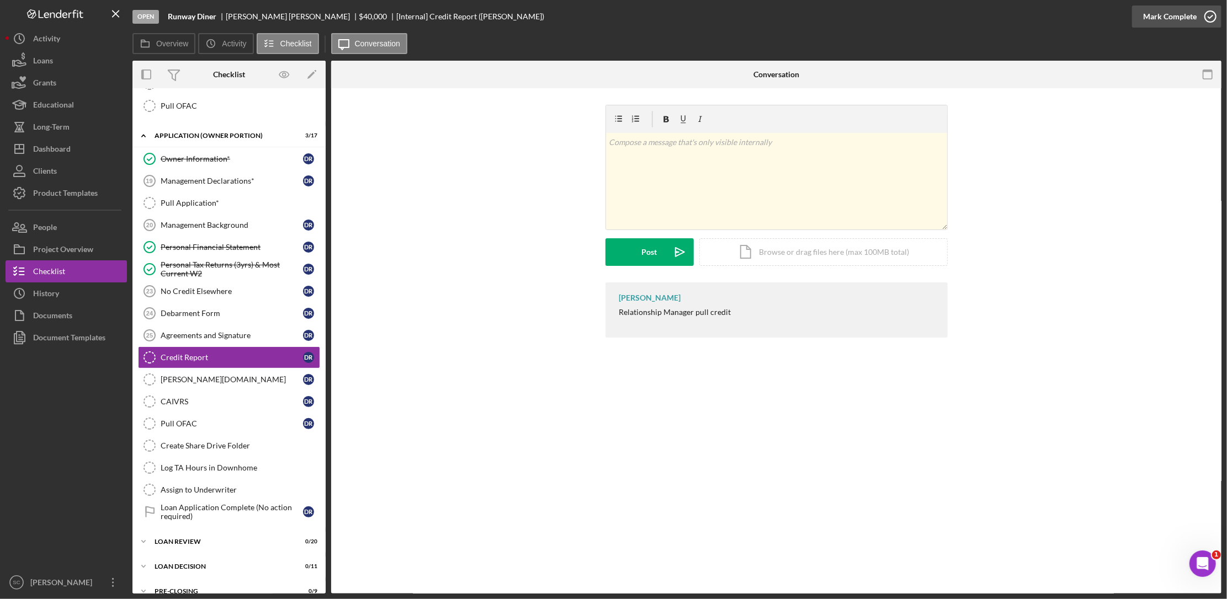
click at [1183, 21] on div "Mark Complete" at bounding box center [1170, 17] width 54 height 22
